Goal: Complete application form

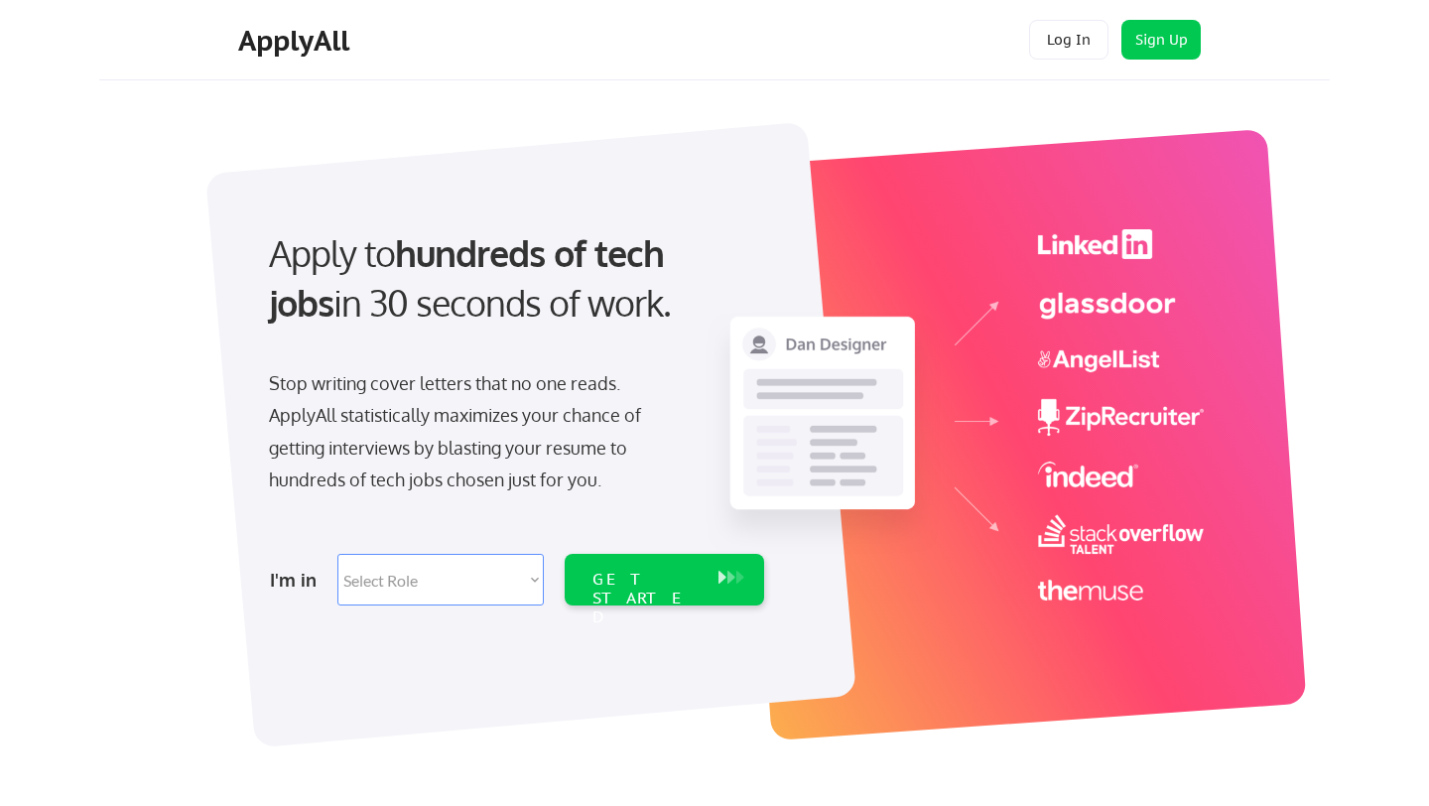
click at [485, 582] on select "Select Role Software Engineering Product Management Customer Success Sales UI/U…" at bounding box center [440, 580] width 206 height 52
select select ""sales""
click at [337, 554] on select "Select Role Software Engineering Product Management Customer Success Sales UI/U…" at bounding box center [440, 580] width 206 height 52
select select ""sales""
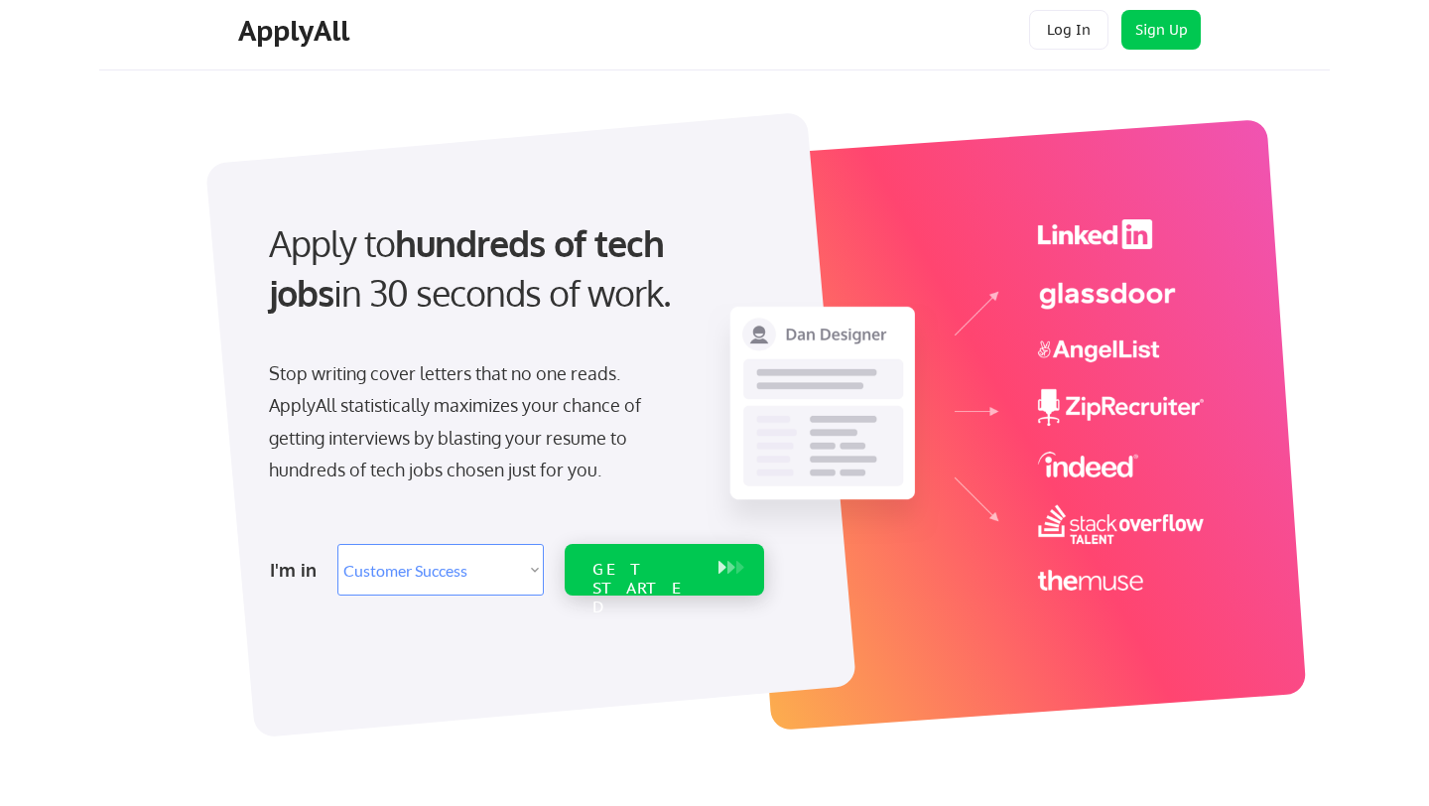
click at [603, 574] on div "GET STARTED" at bounding box center [645, 589] width 106 height 58
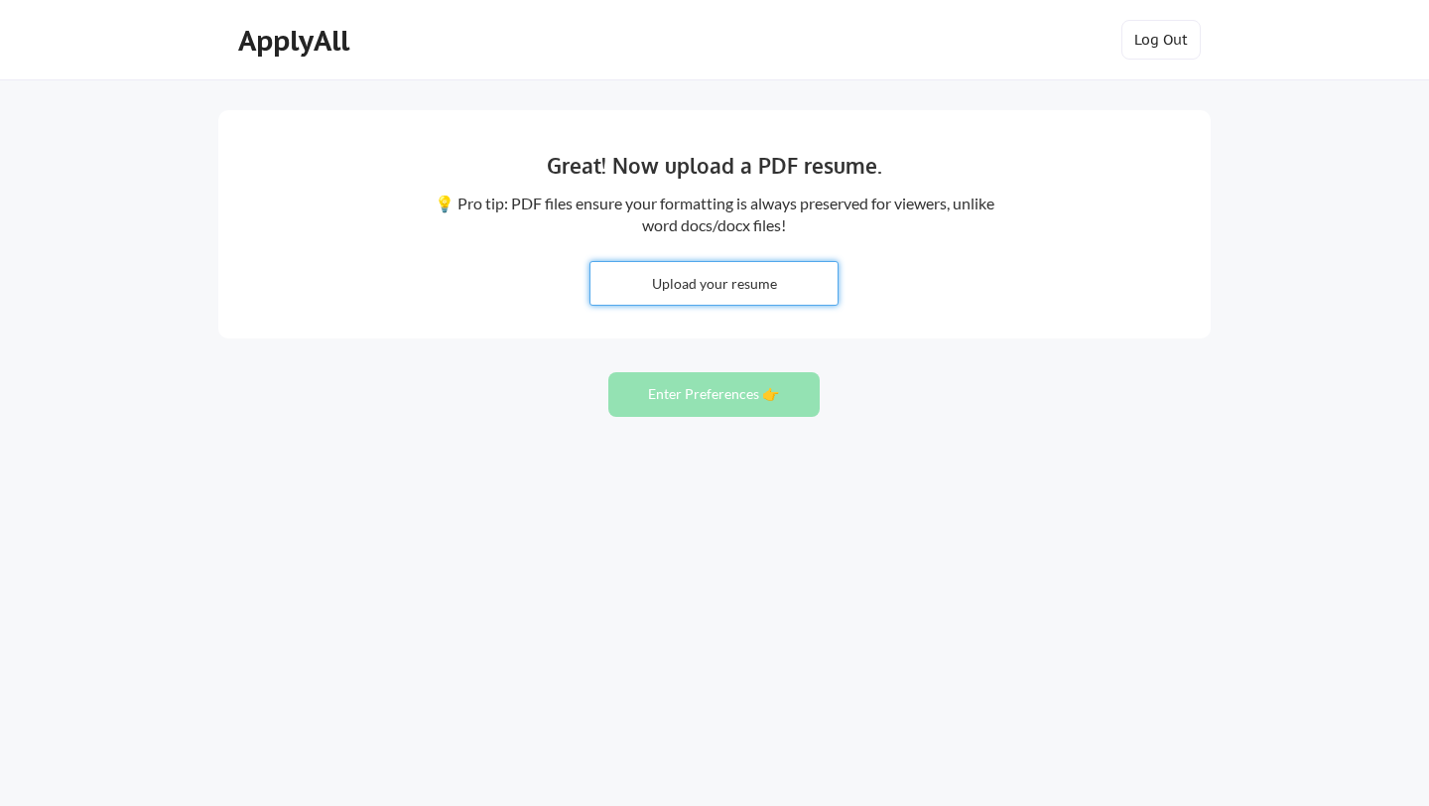
click at [724, 289] on input "file" at bounding box center [713, 283] width 247 height 43
type input "C:\fakepath\Resume - 8.7.25.pdf"
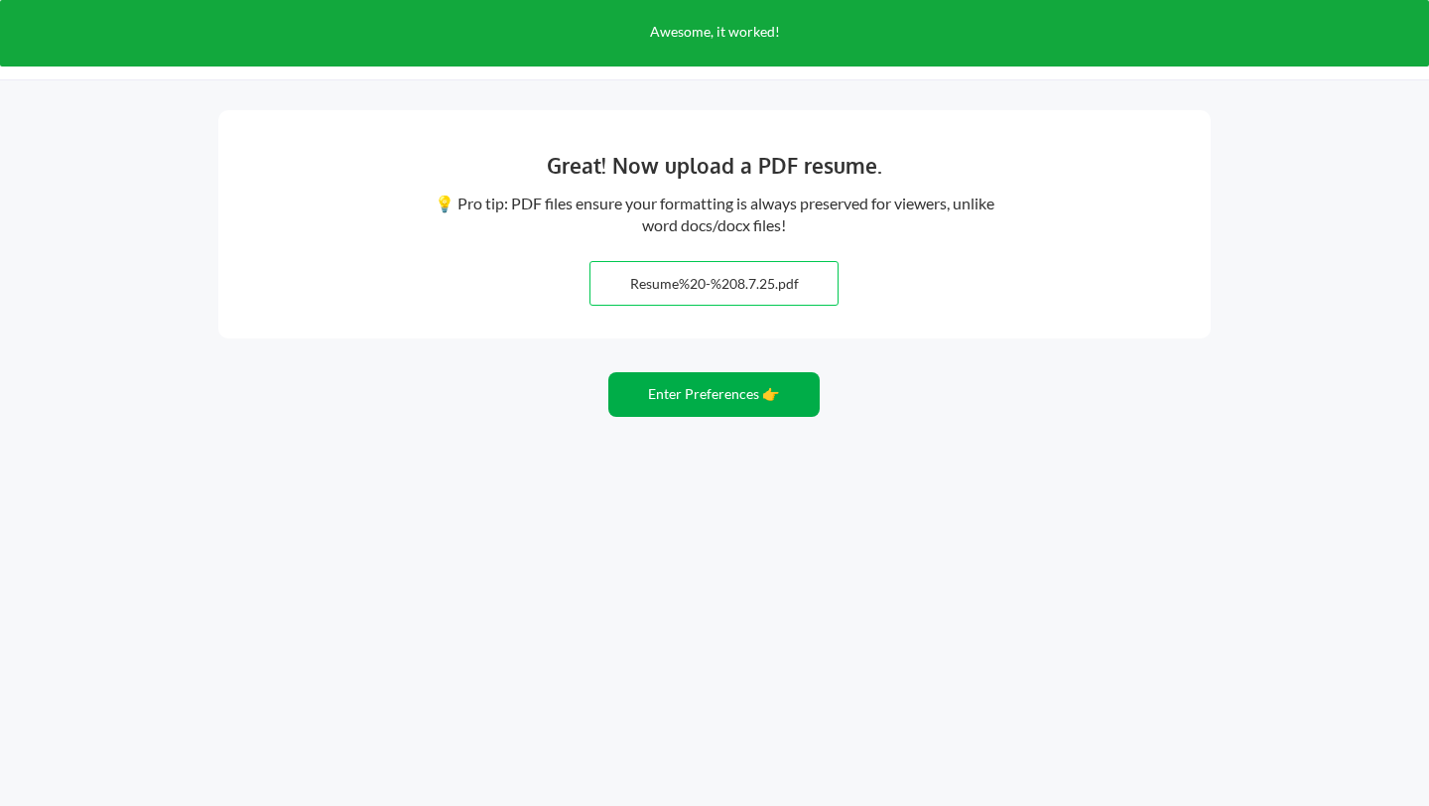
click at [746, 393] on button "Enter Preferences 👉" at bounding box center [713, 394] width 211 height 45
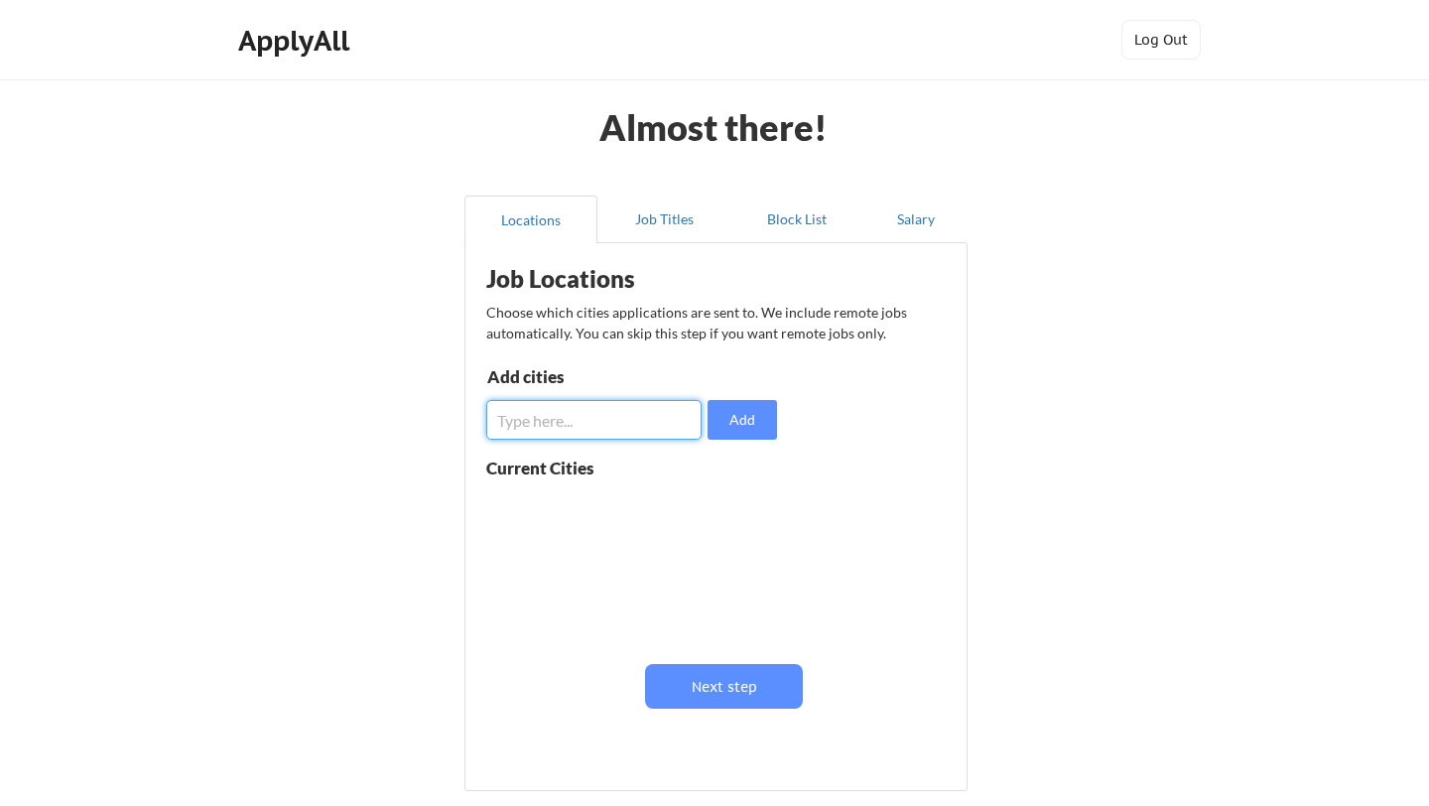
click at [658, 427] on input "input" at bounding box center [593, 420] width 215 height 40
type input "atlanta"
click at [732, 415] on button "Add" at bounding box center [741, 420] width 69 height 40
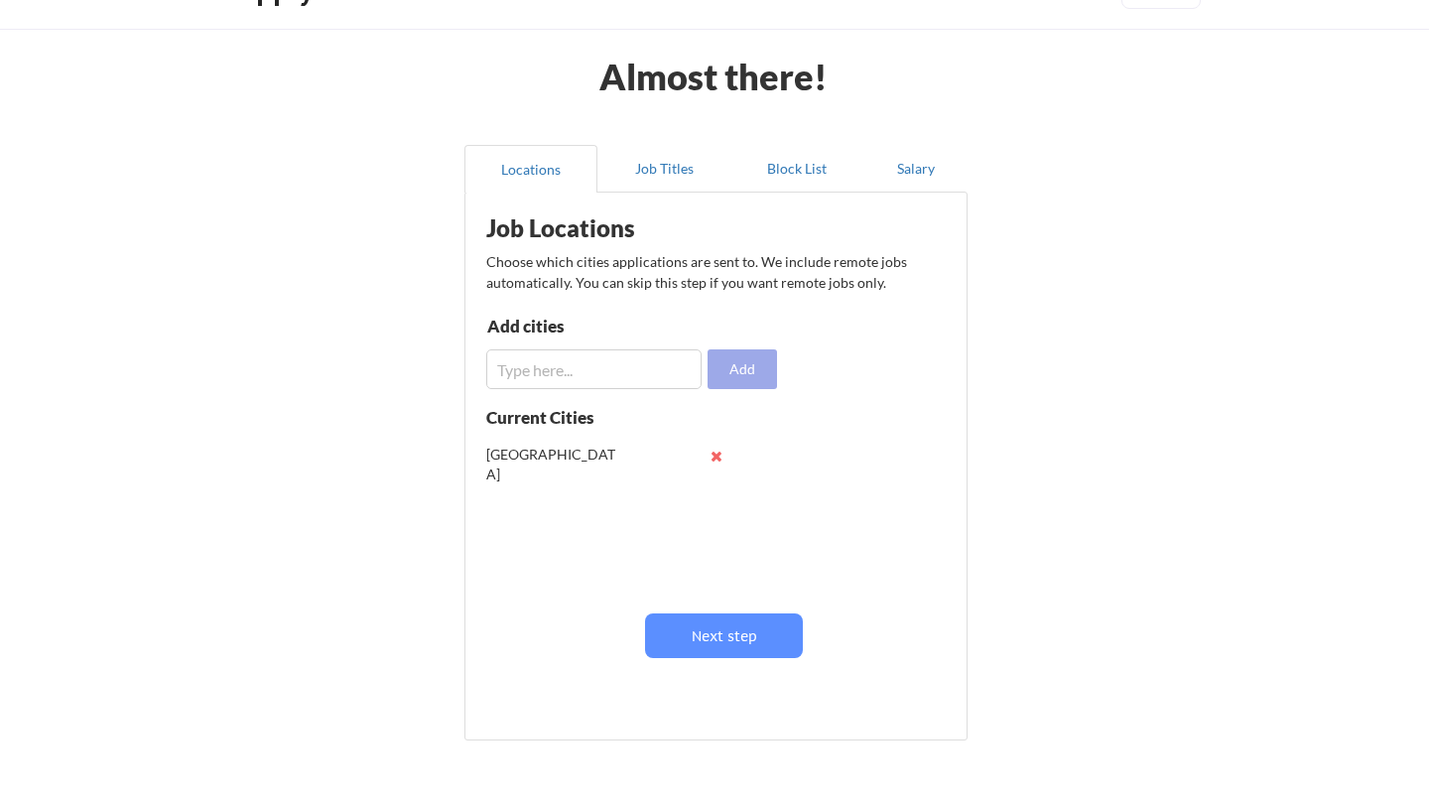
scroll to position [52, 0]
click at [733, 641] on button "Next step" at bounding box center [724, 634] width 158 height 45
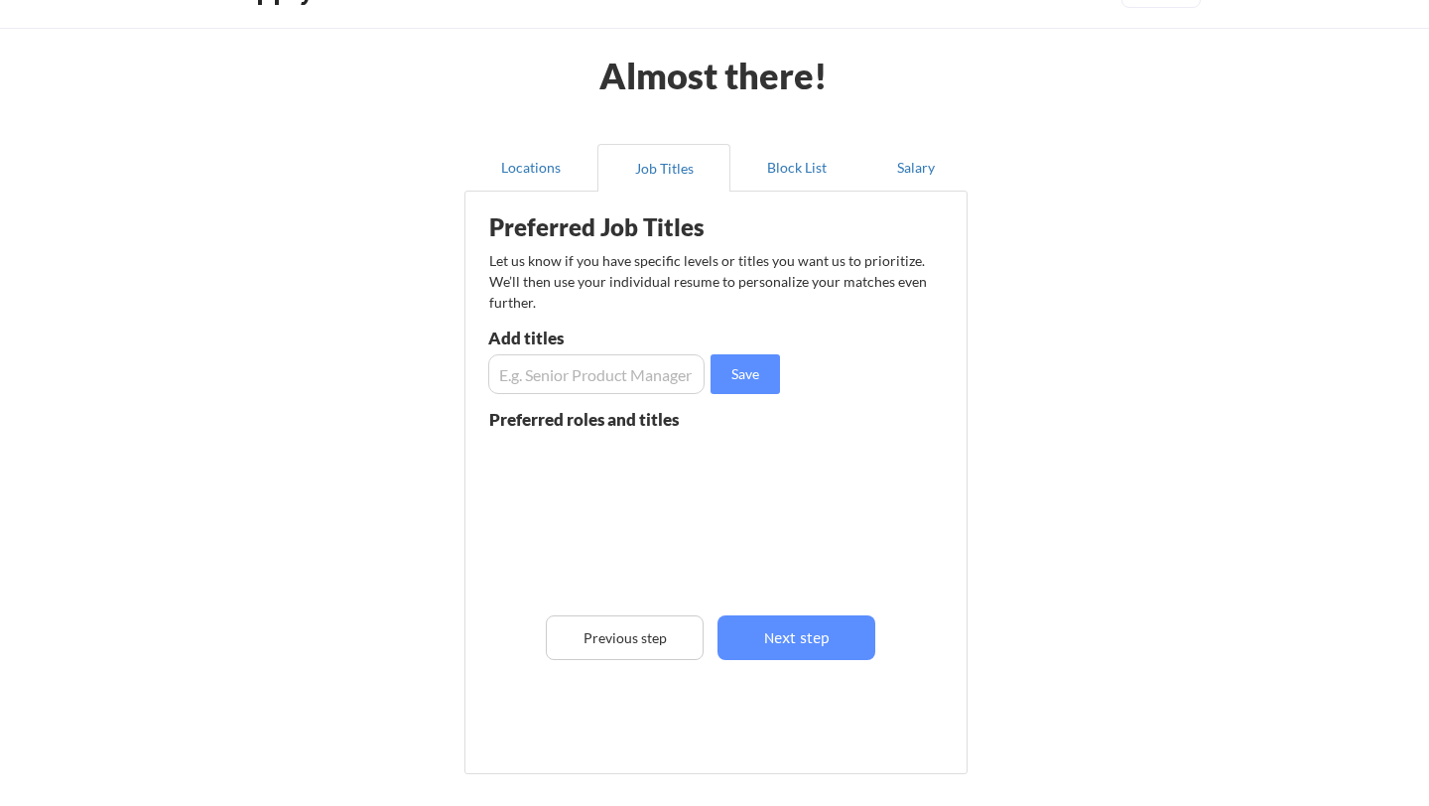
click at [671, 375] on input "input" at bounding box center [596, 374] width 216 height 40
type input "Client Success Associate"
click at [729, 390] on button "Save" at bounding box center [744, 374] width 69 height 40
click at [633, 354] on input "input" at bounding box center [596, 374] width 216 height 40
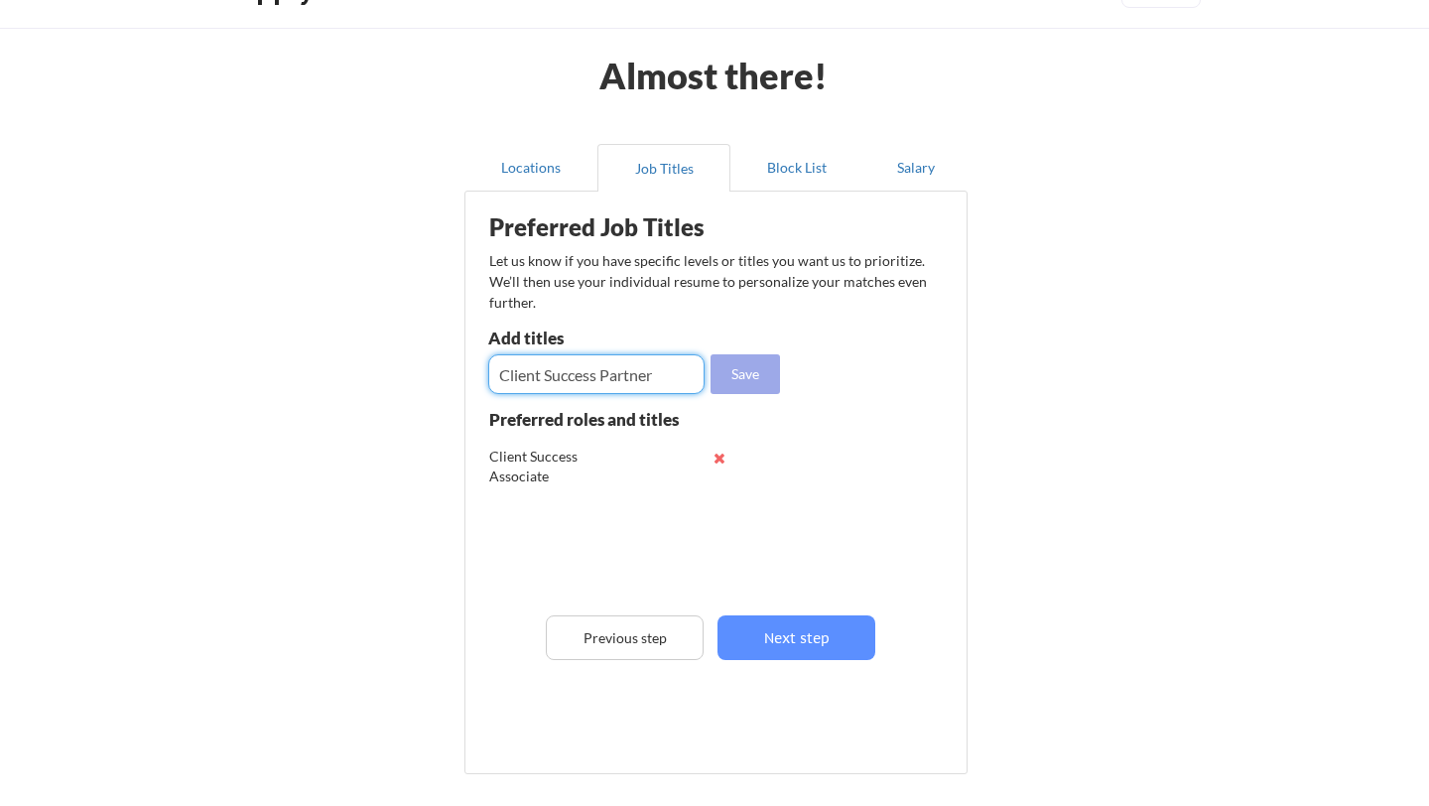
type input "Client Success Partner"
click at [743, 373] on button "Save" at bounding box center [744, 374] width 69 height 40
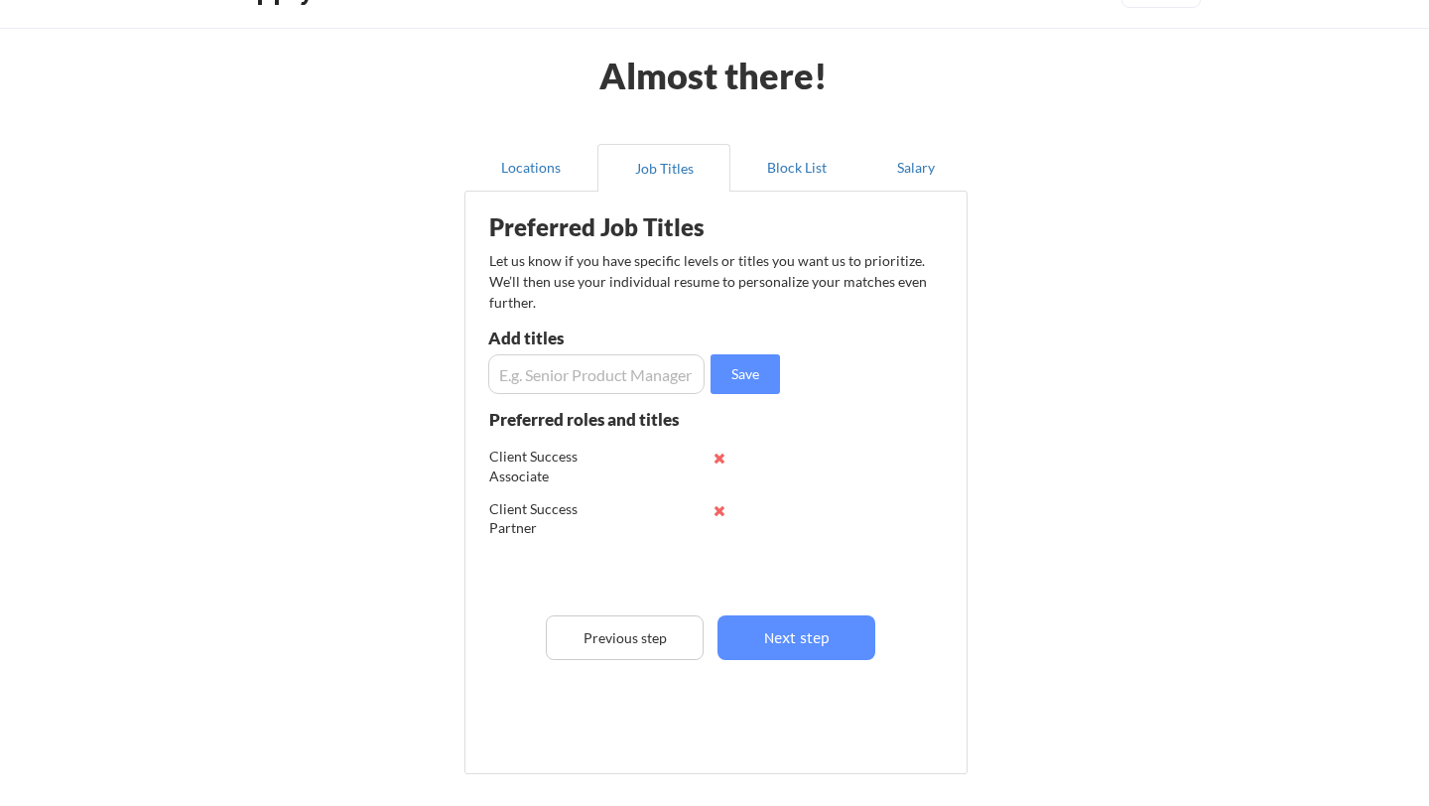
click at [651, 373] on input "input" at bounding box center [596, 374] width 216 height 40
type input "Client Success Manager"
click at [727, 377] on button "Save" at bounding box center [744, 374] width 69 height 40
click at [626, 377] on input "input" at bounding box center [596, 374] width 216 height 40
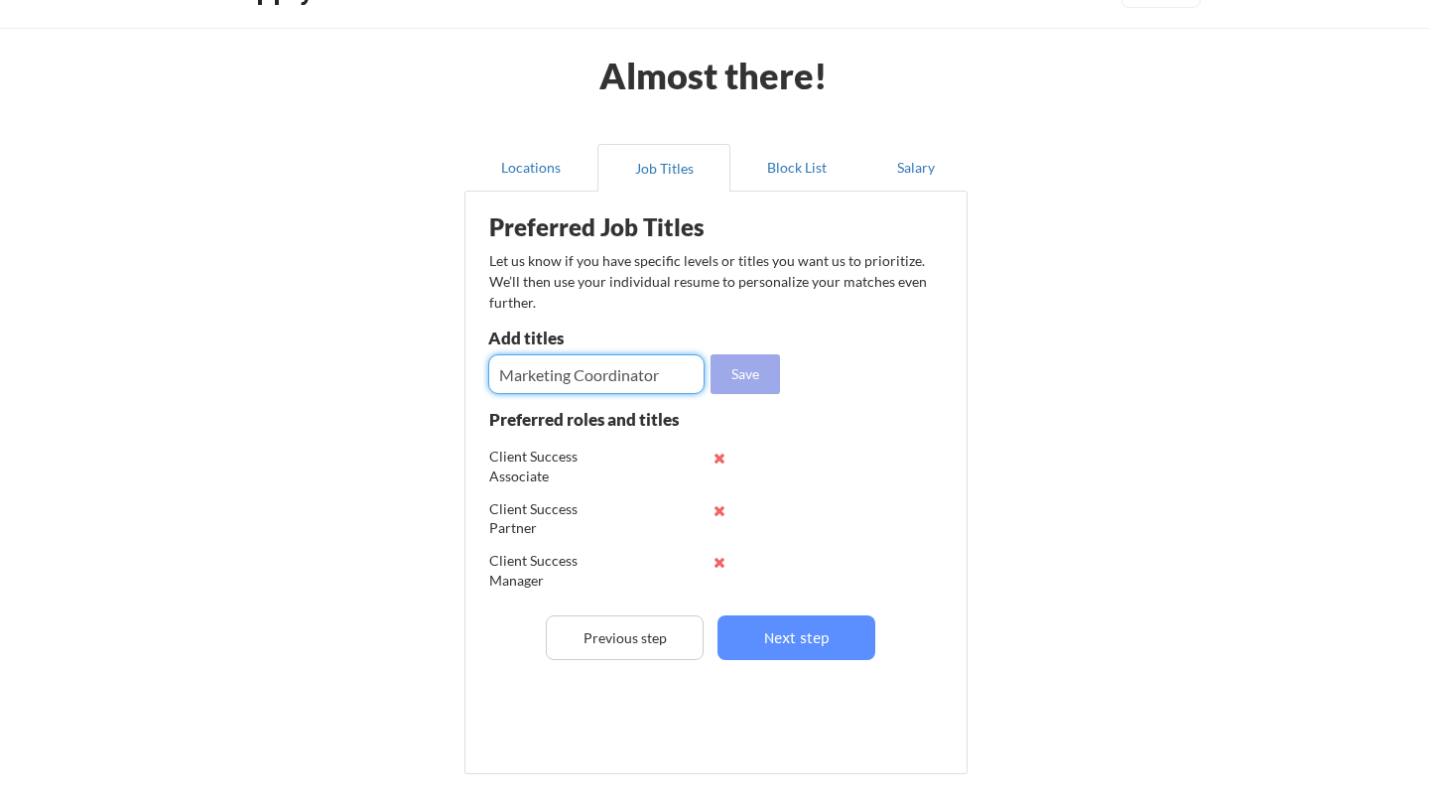
type input "Marketing Coordinator"
click at [745, 363] on button "Save" at bounding box center [744, 374] width 69 height 40
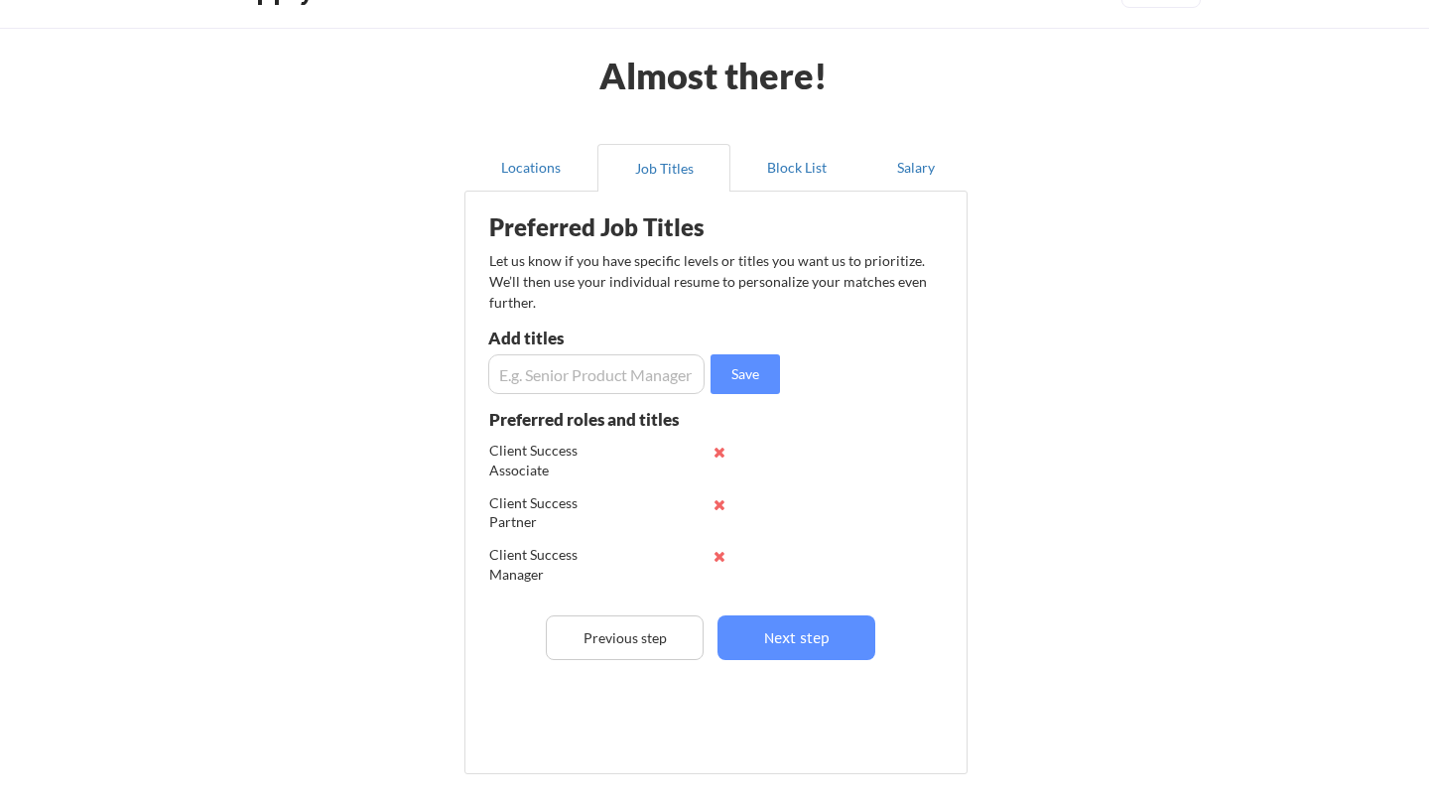
scroll to position [53, 0]
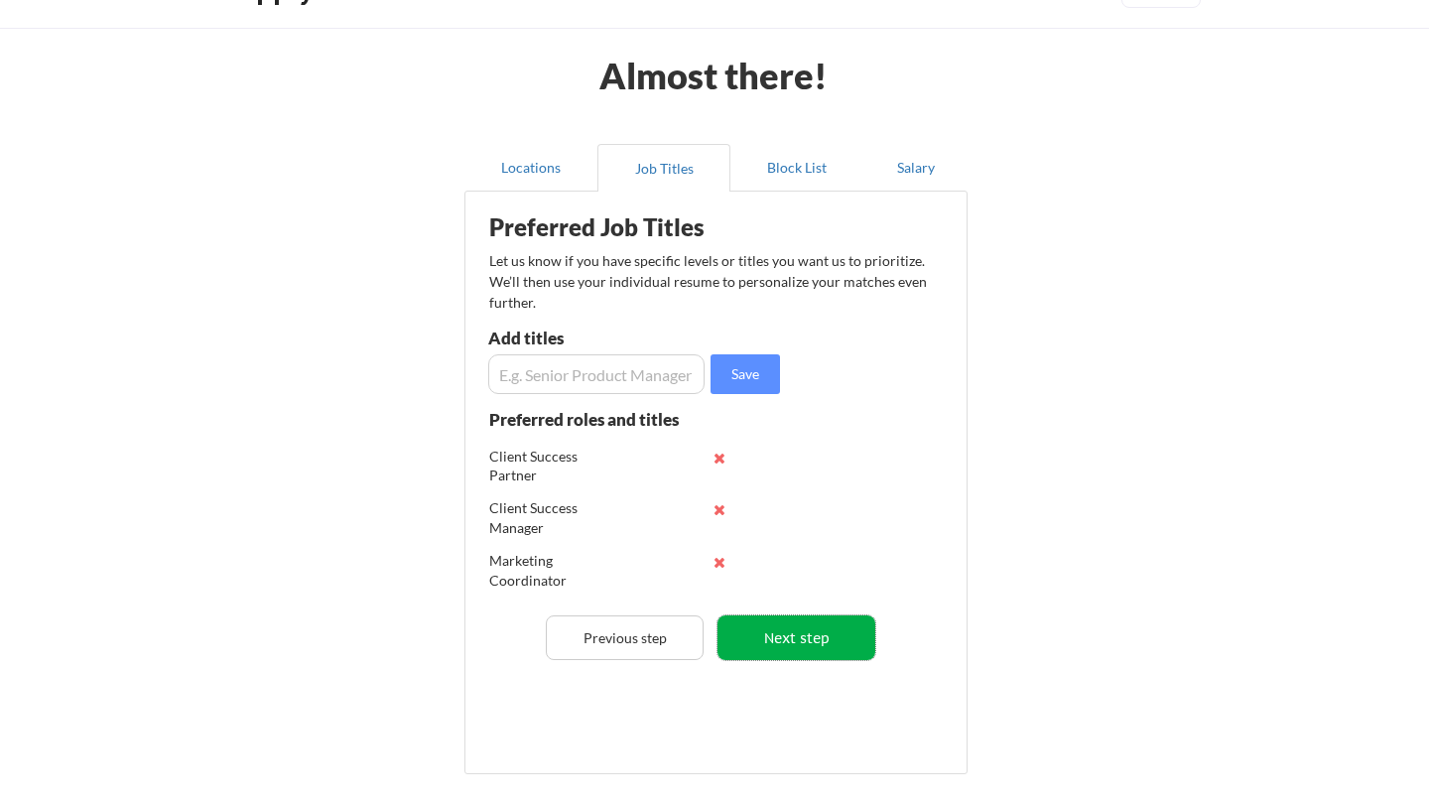
click at [792, 642] on button "Next step" at bounding box center [796, 637] width 158 height 45
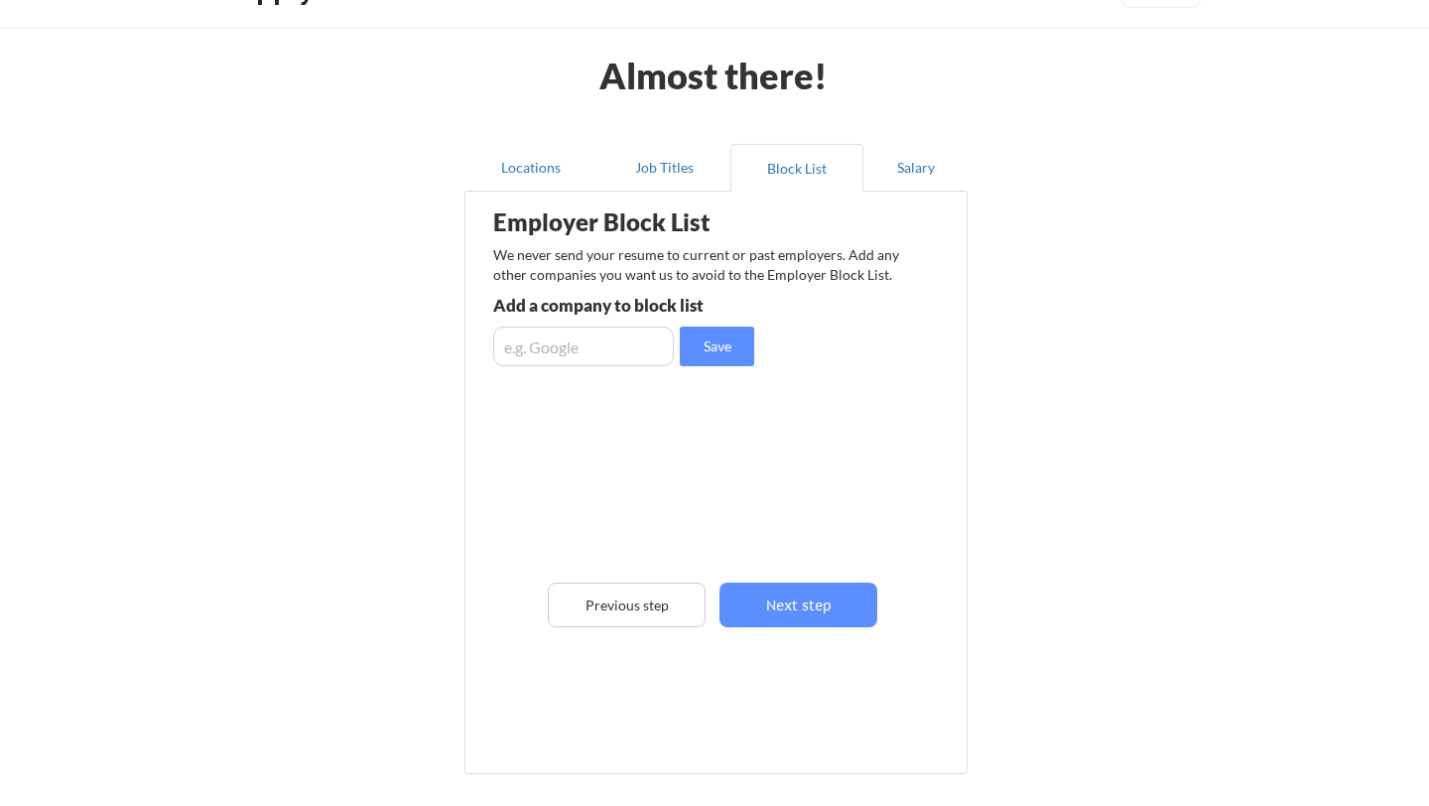
click at [633, 359] on input "input" at bounding box center [583, 346] width 181 height 40
type input "Gartner"
click at [730, 356] on button "Save" at bounding box center [717, 346] width 74 height 40
click at [649, 352] on input "input" at bounding box center [583, 346] width 181 height 40
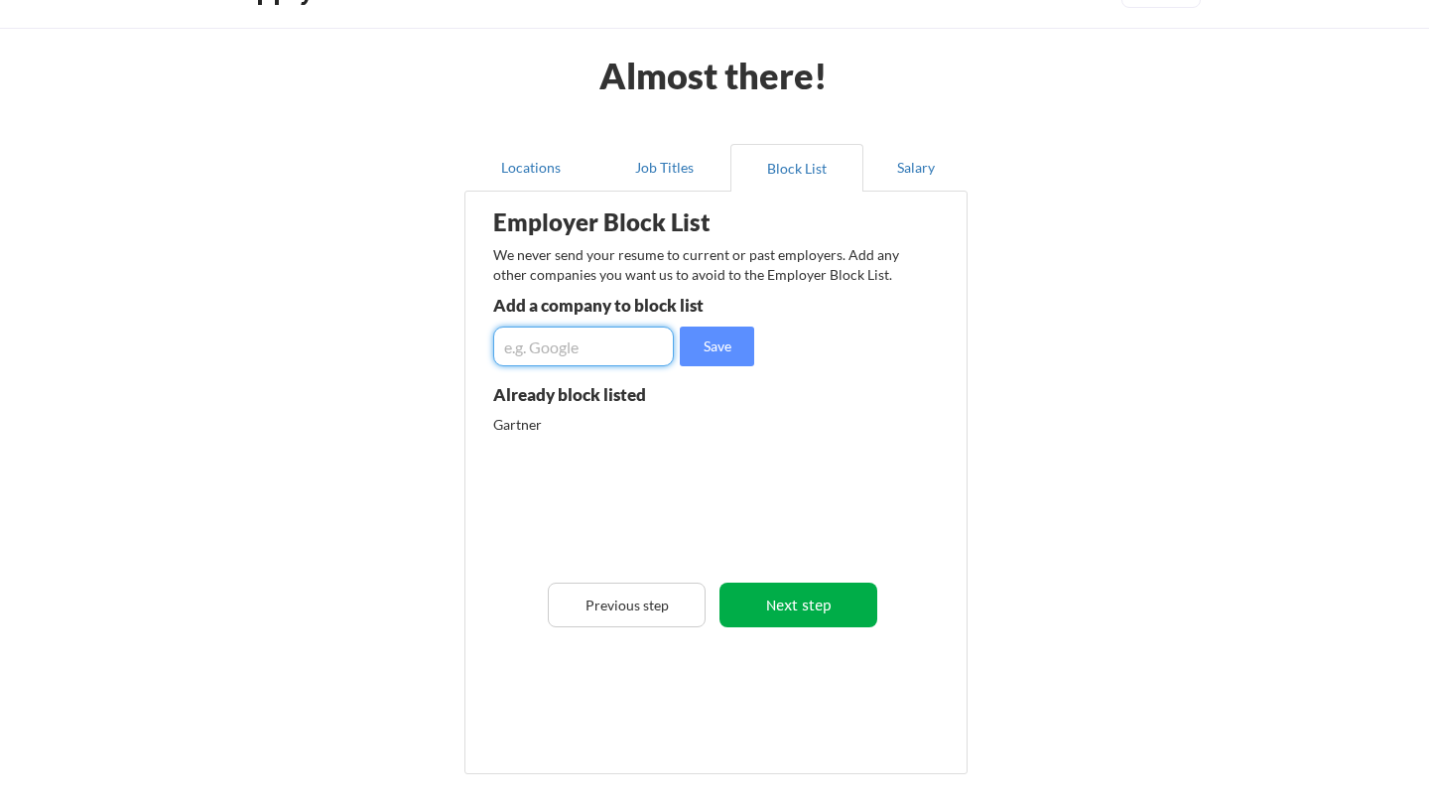
click at [793, 612] on button "Next step" at bounding box center [798, 604] width 158 height 45
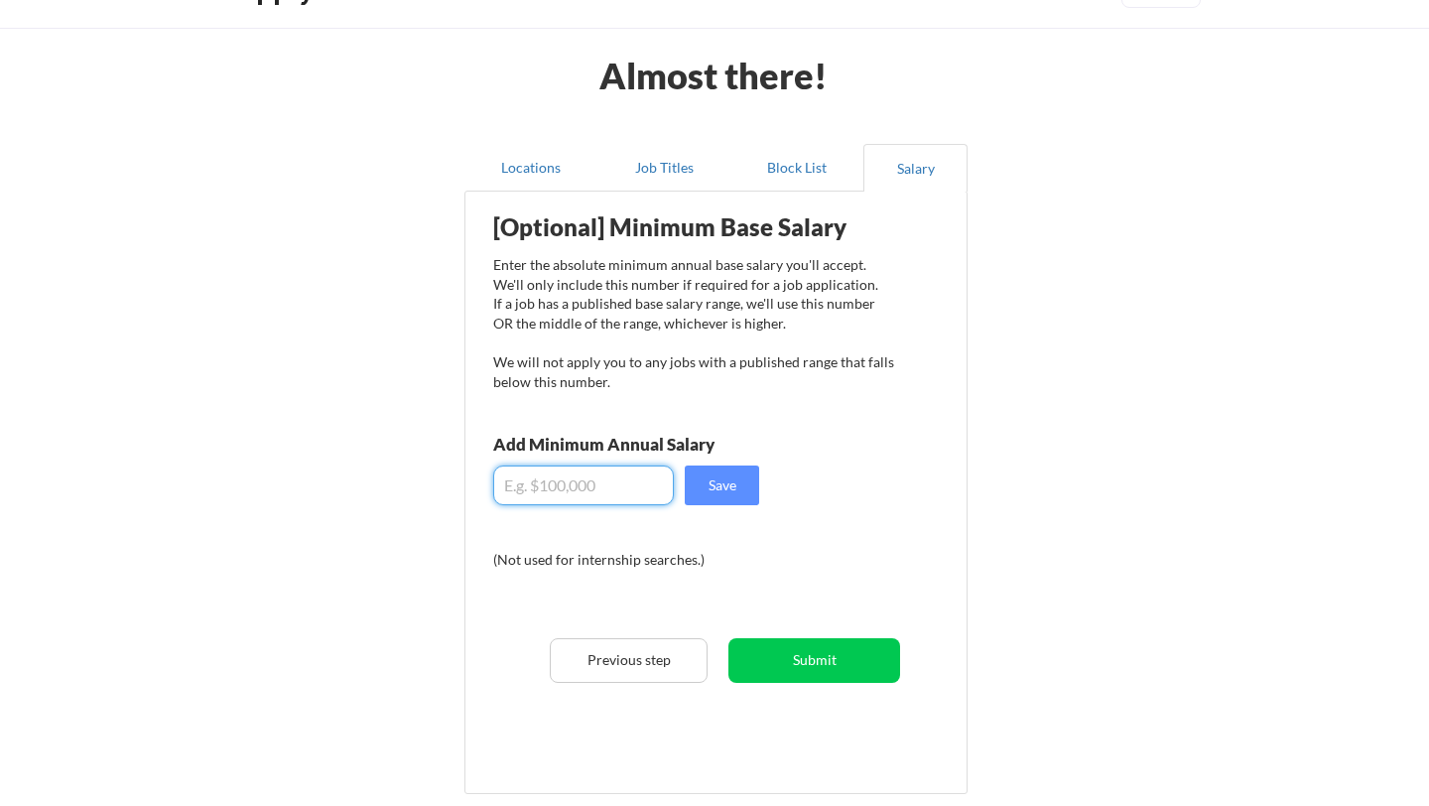
click at [659, 497] on input "input" at bounding box center [583, 485] width 181 height 40
type input "$90,000"
click at [730, 487] on button "Save" at bounding box center [722, 485] width 74 height 40
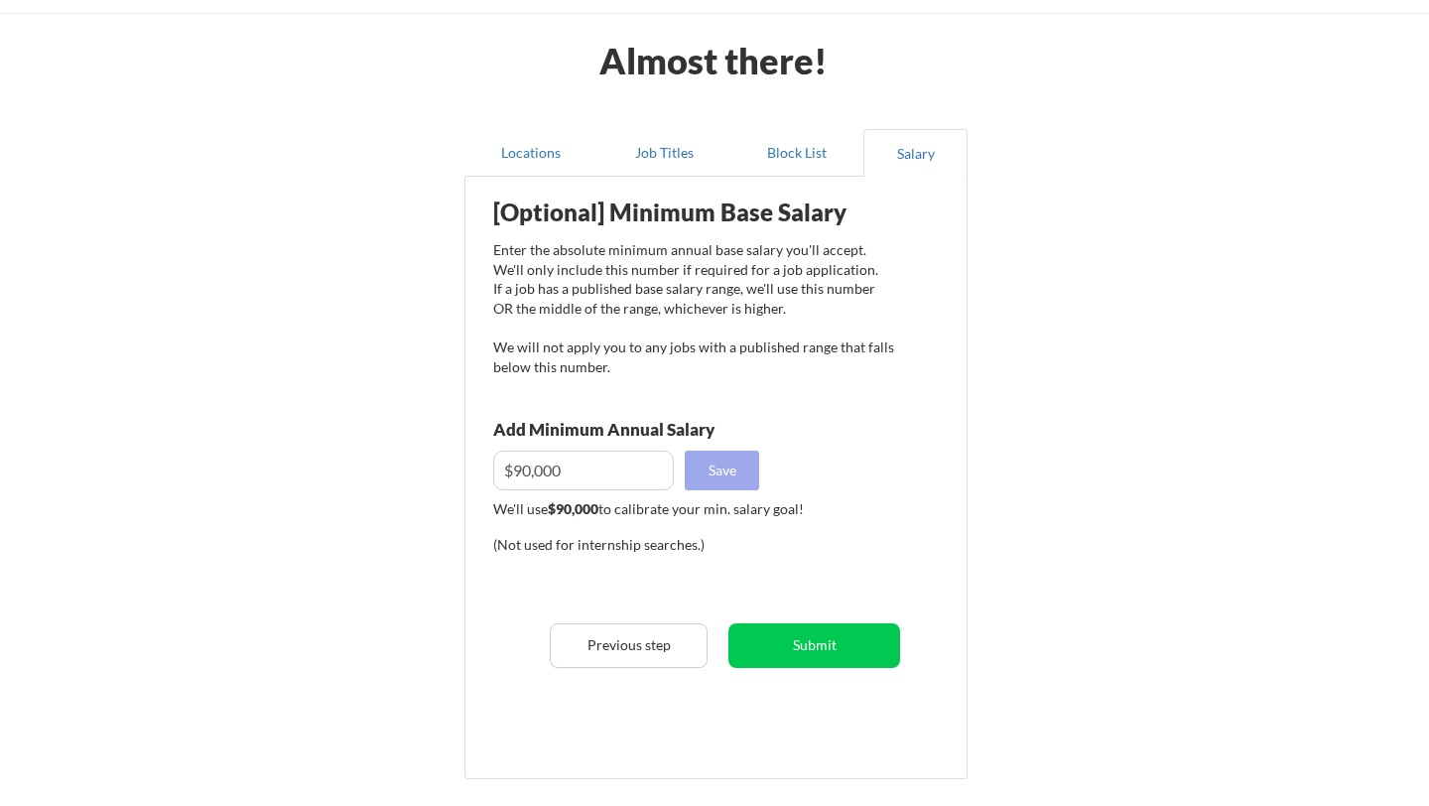
scroll to position [71, 0]
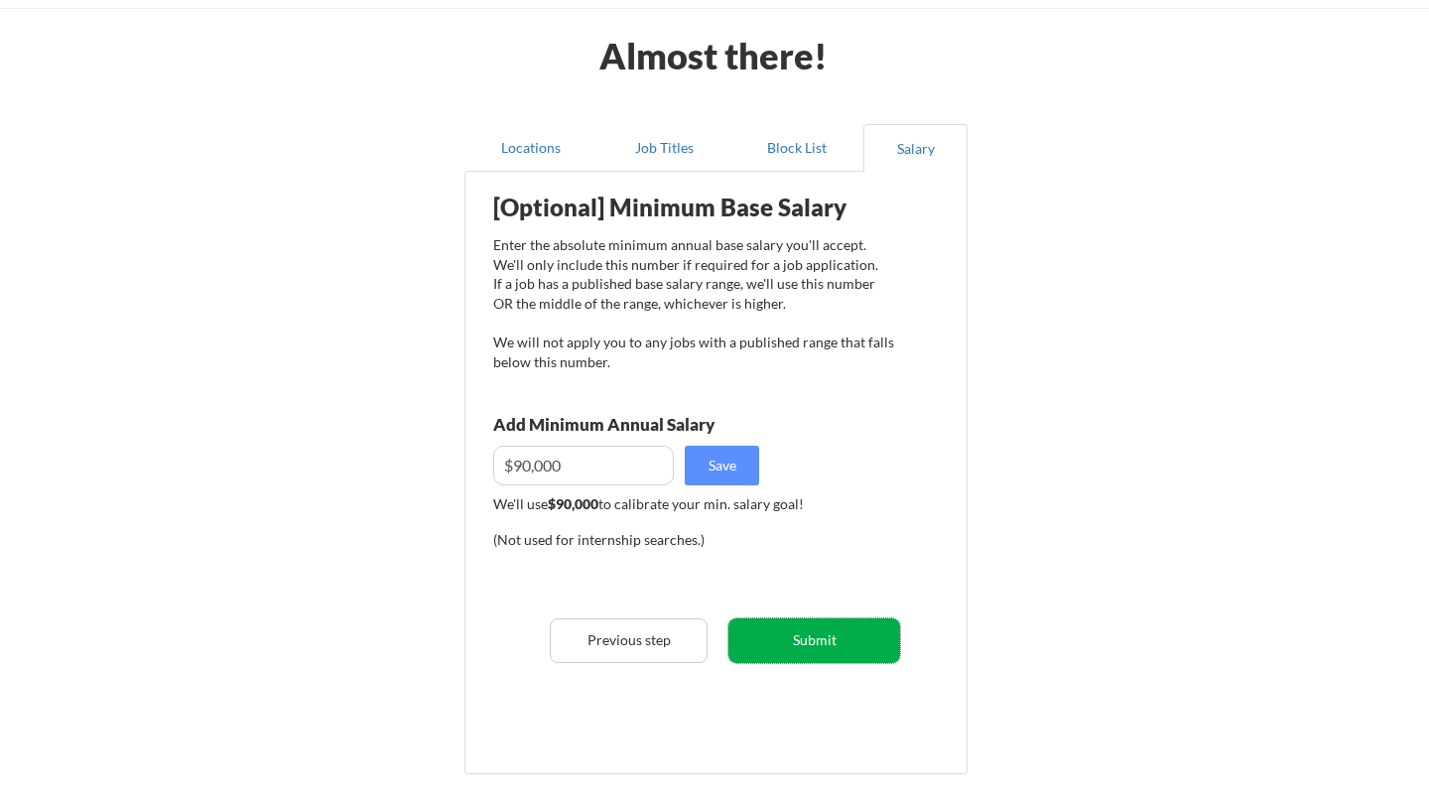
click at [787, 623] on button "Submit" at bounding box center [814, 640] width 172 height 45
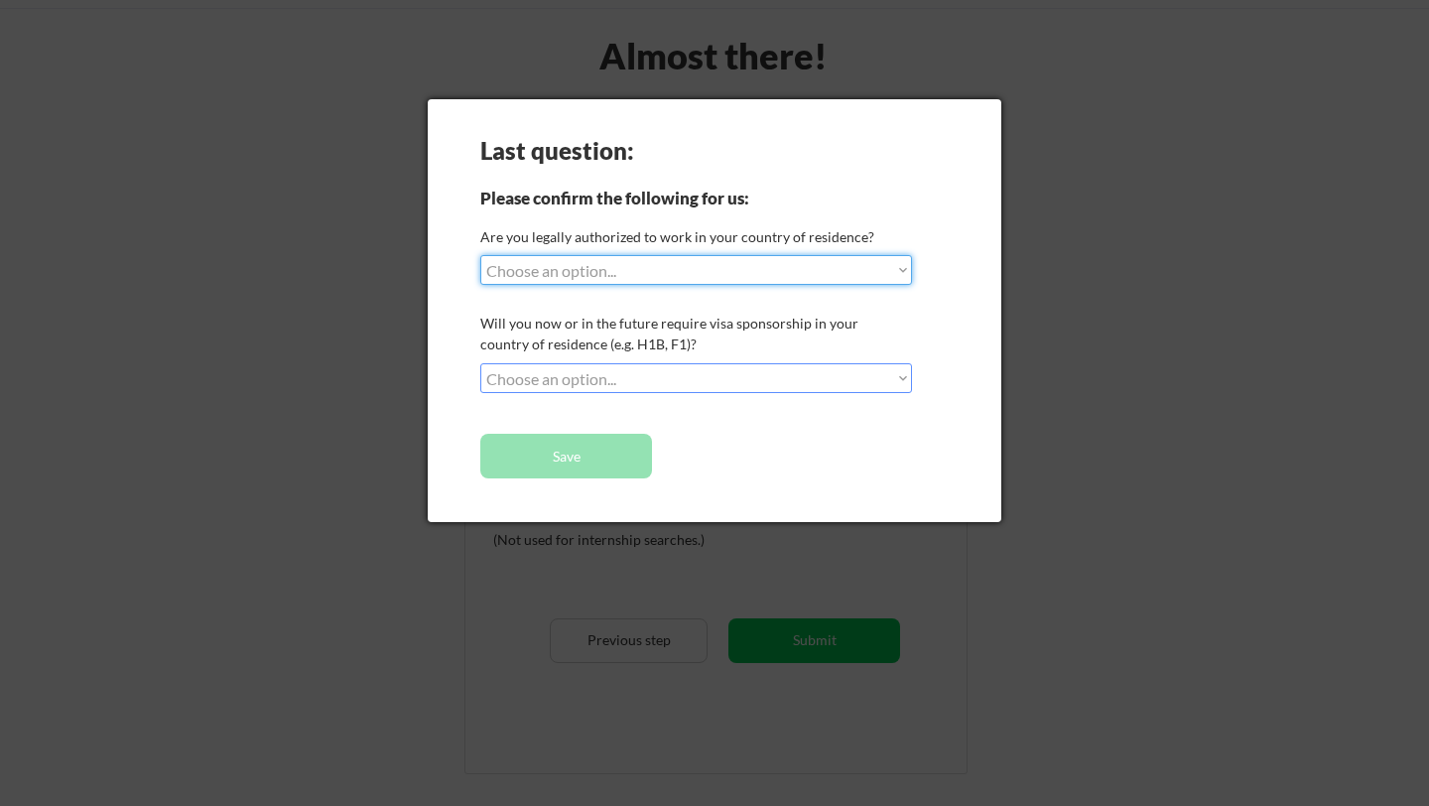
click at [697, 267] on select "Choose an option... Yes, I am a US Citizen Yes, I am a Canadian Citizen Yes, I …" at bounding box center [696, 270] width 432 height 30
select select ""yes__i_am_a_us_citizen""
click at [480, 255] on select "Choose an option... Yes, I am a US Citizen Yes, I am a Canadian Citizen Yes, I …" at bounding box center [696, 270] width 432 height 30
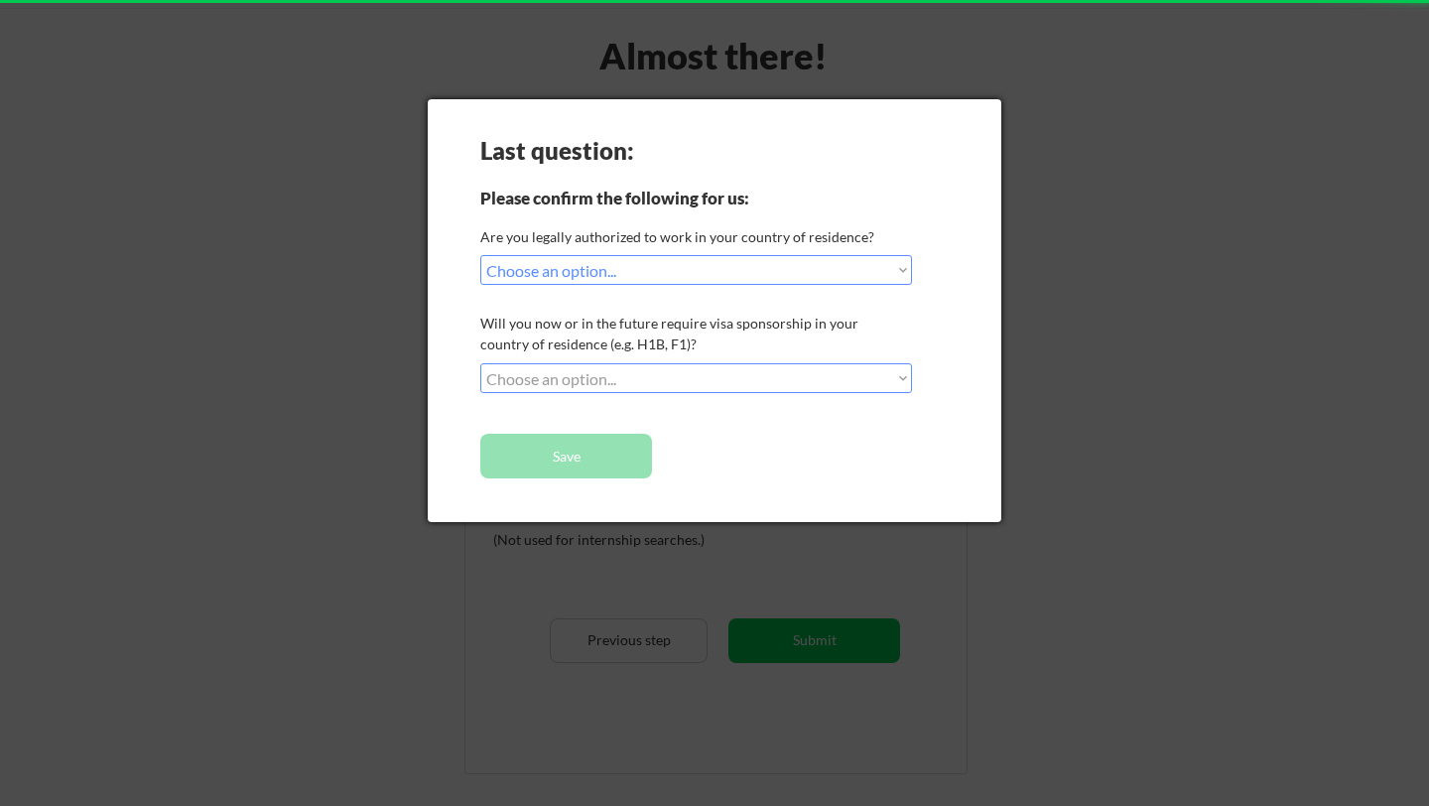
click at [695, 380] on select "Choose an option... No, I will not need sponsorship Yes, I will need sponsorship" at bounding box center [696, 378] width 432 height 30
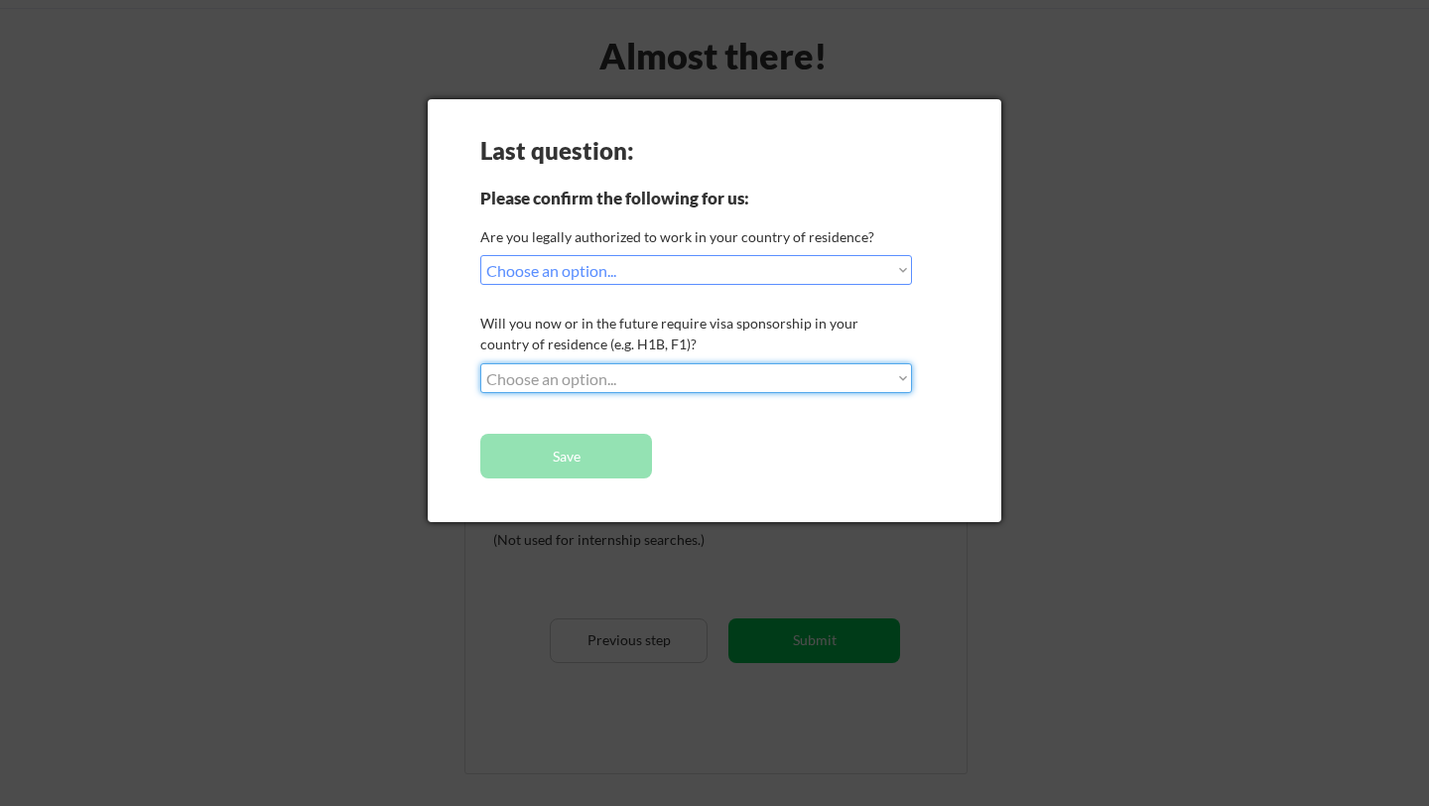
select select ""no__i_will_not_need_sponsorship""
click at [480, 363] on select "Choose an option... No, I will not need sponsorship Yes, I will need sponsorship" at bounding box center [696, 378] width 432 height 30
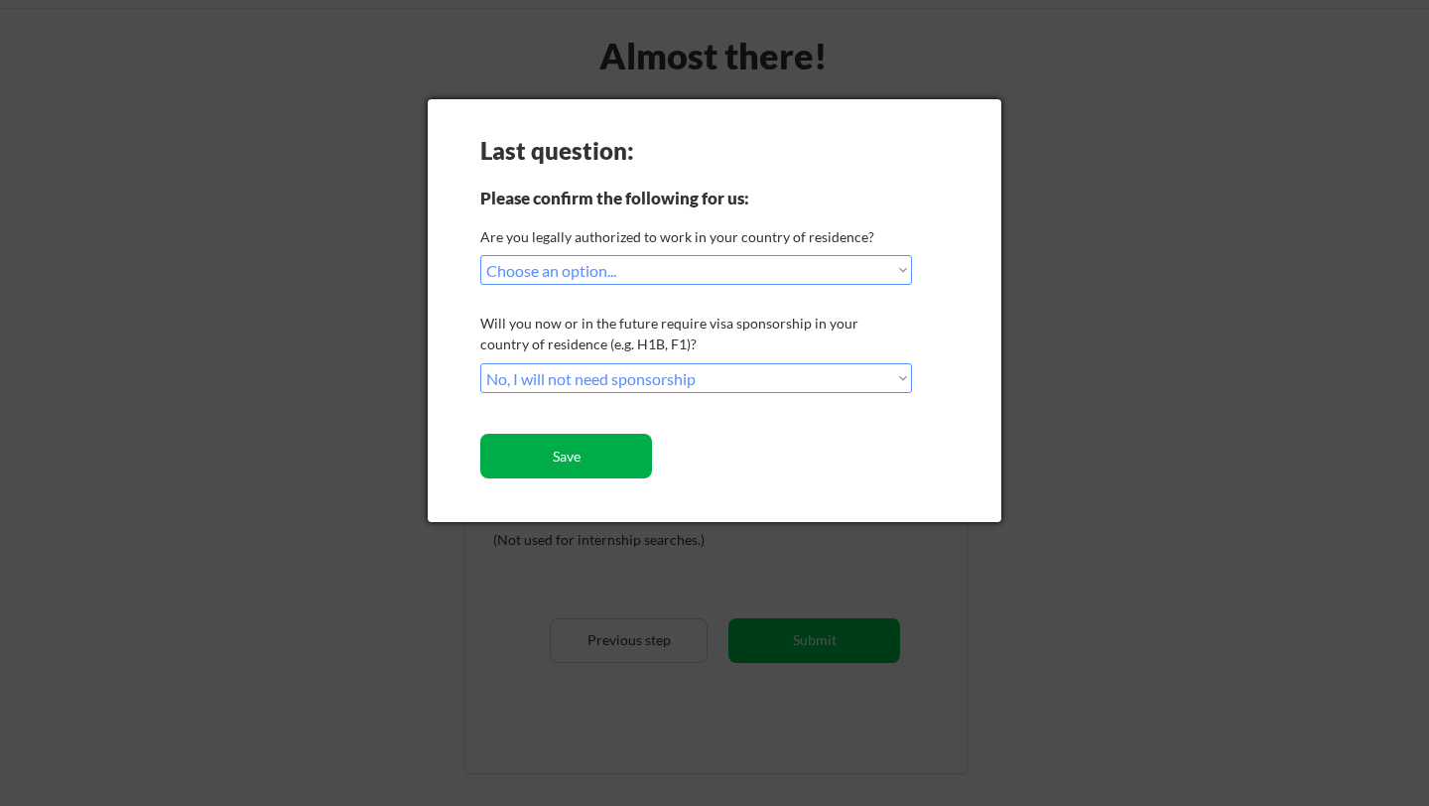
click at [626, 459] on button "Save" at bounding box center [566, 456] width 172 height 45
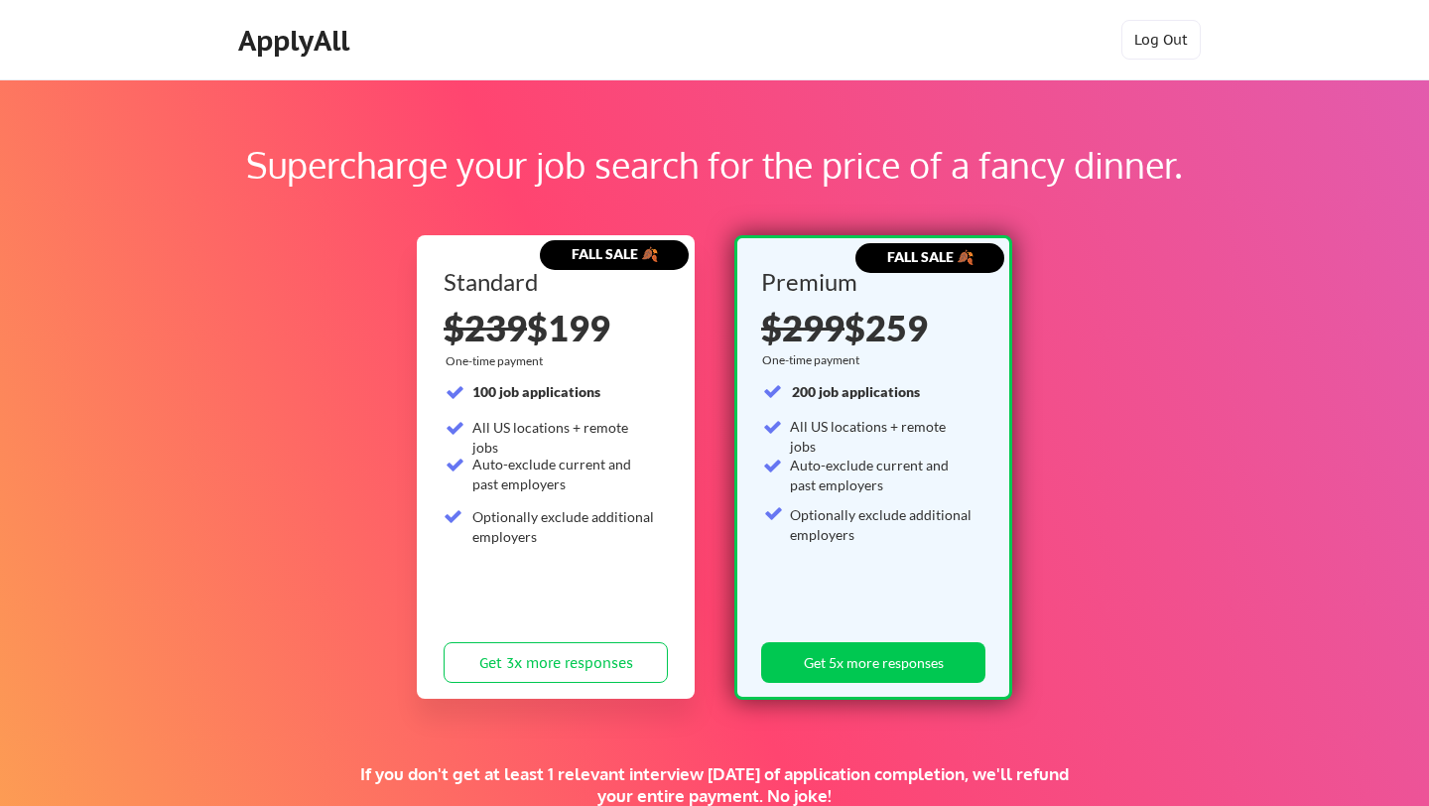
scroll to position [358, 0]
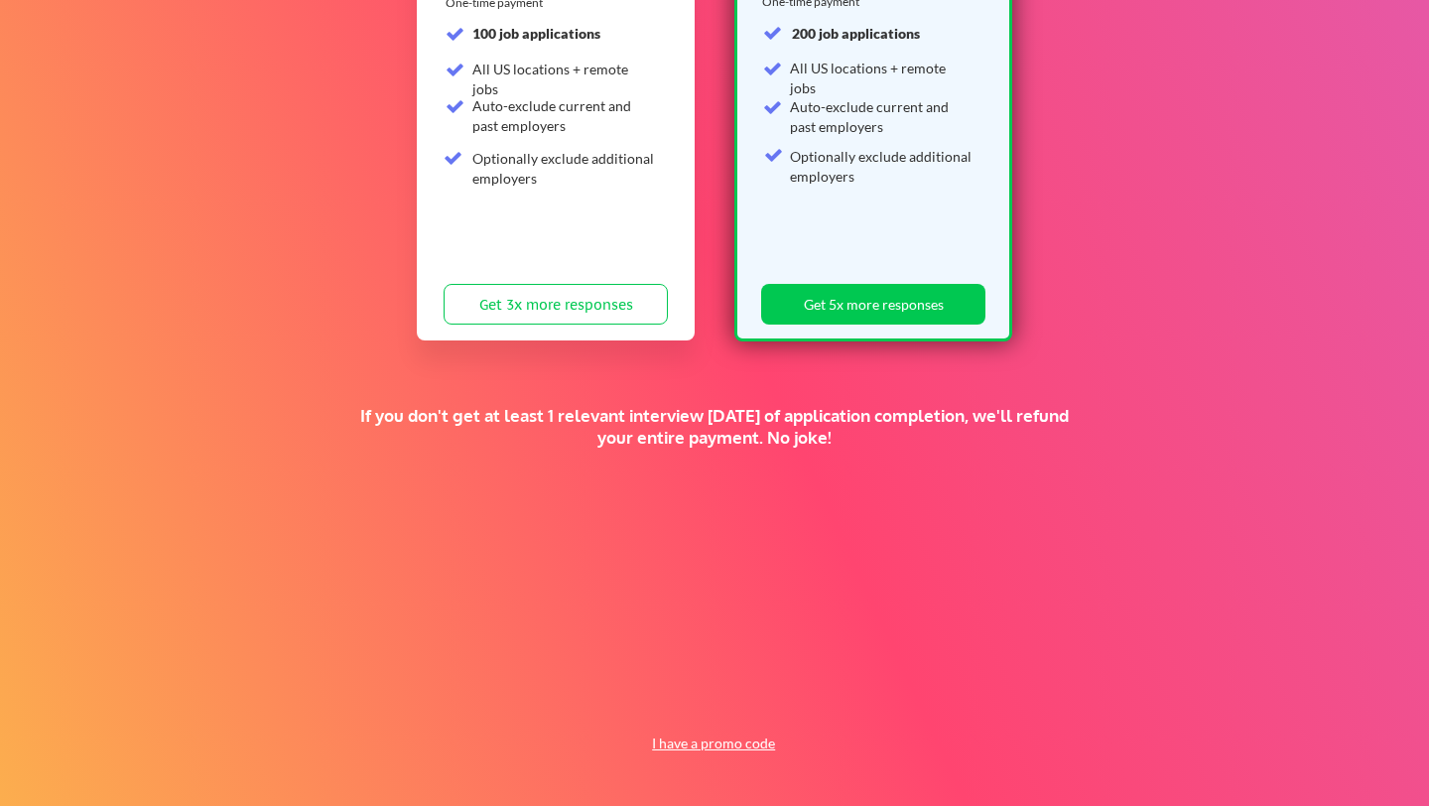
click at [711, 745] on button "I have a promo code" at bounding box center [714, 743] width 146 height 24
click at [674, 696] on input "input" at bounding box center [662, 697] width 184 height 41
paste input "TIMEISMONEY"
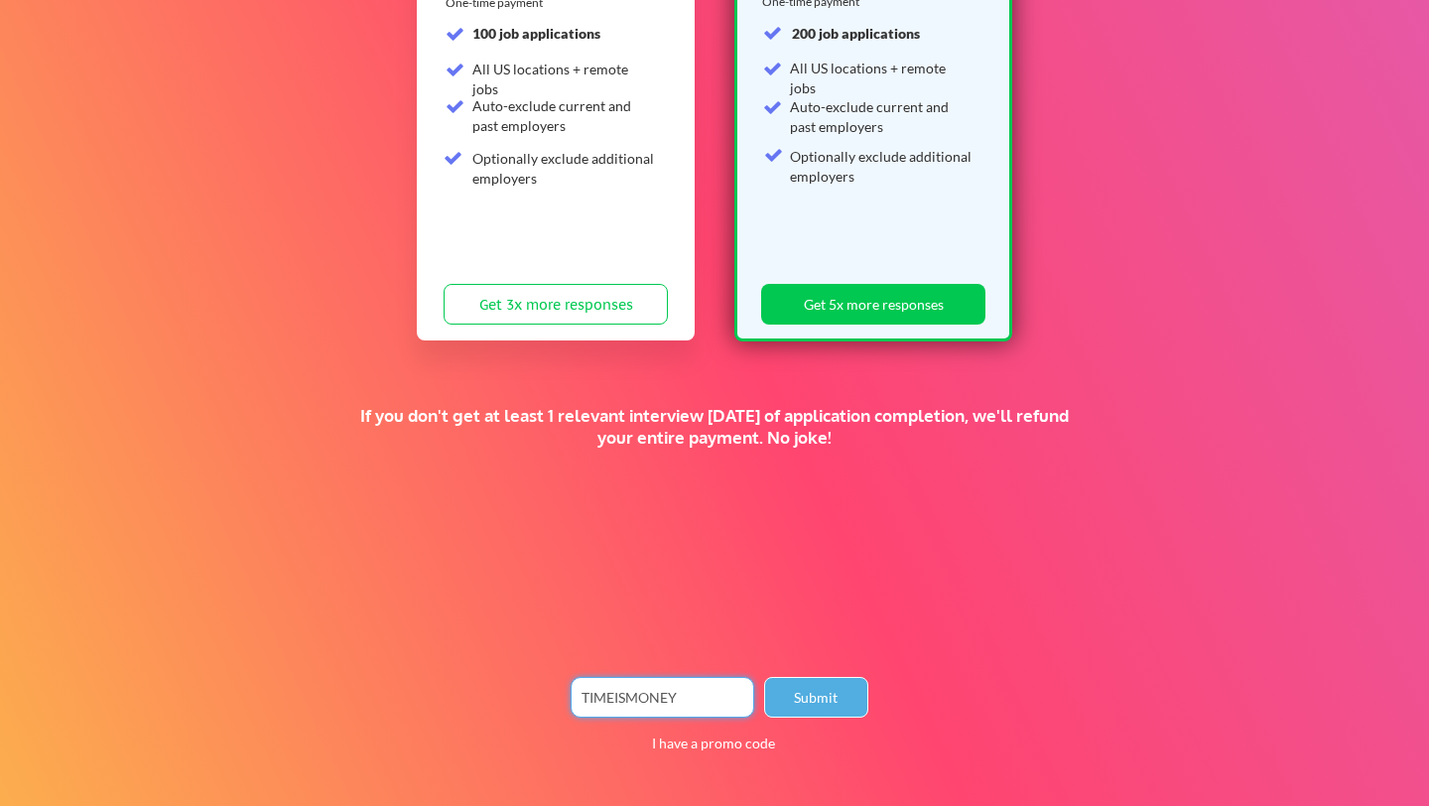
type input "TIMEISMONEY"
click at [775, 710] on button "Submit" at bounding box center [816, 697] width 104 height 41
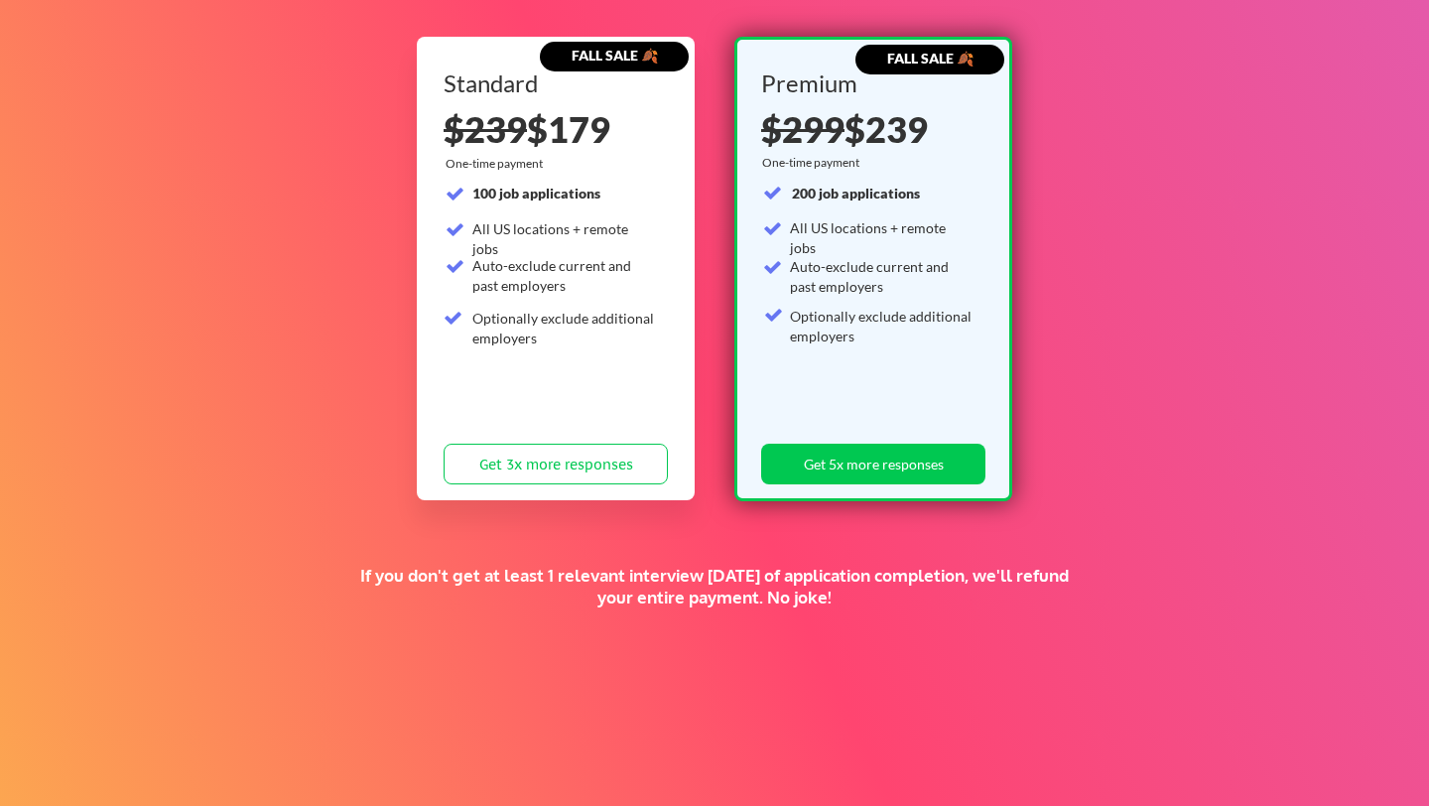
scroll to position [0, 0]
